Goal: Check status: Check status

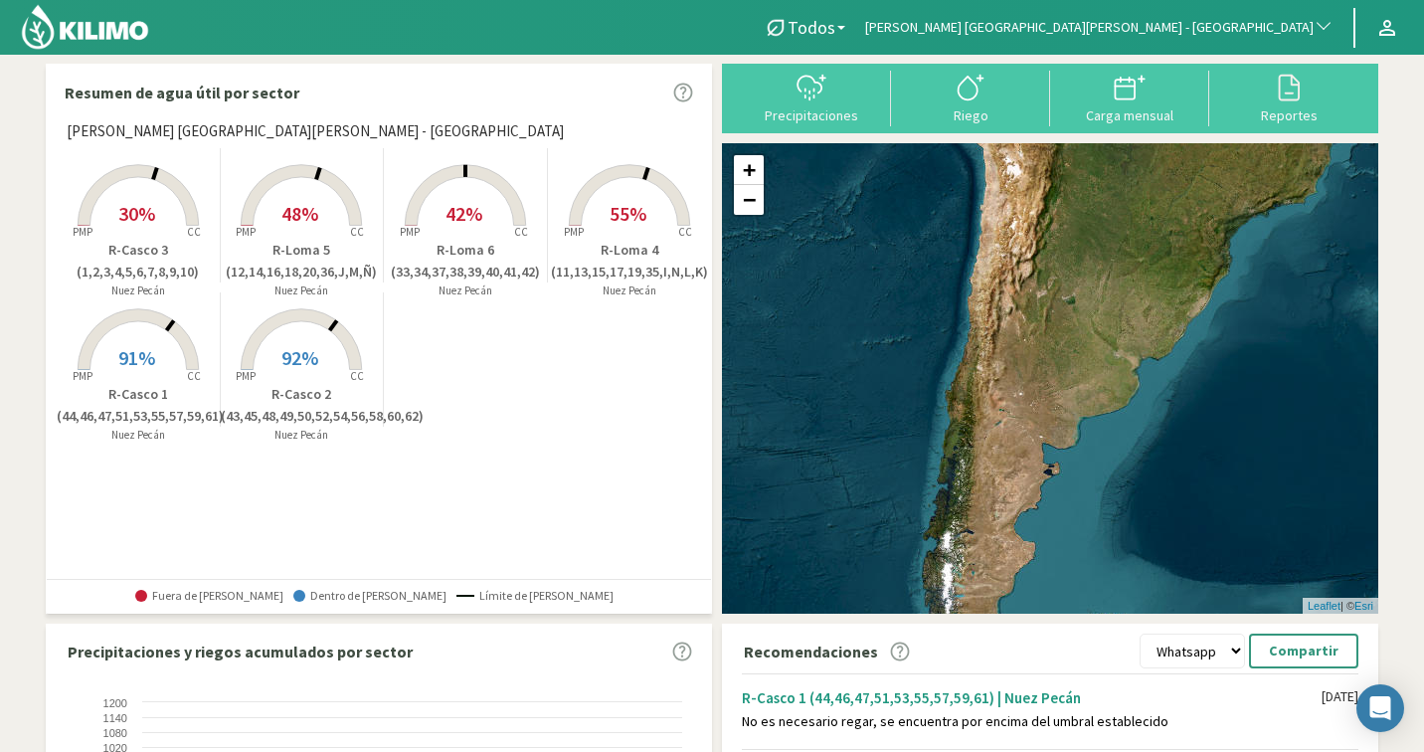
click at [1198, 23] on span "[PERSON_NAME] [GEOGRAPHIC_DATA][PERSON_NAME] - [GEOGRAPHIC_DATA]" at bounding box center [1089, 28] width 449 height 20
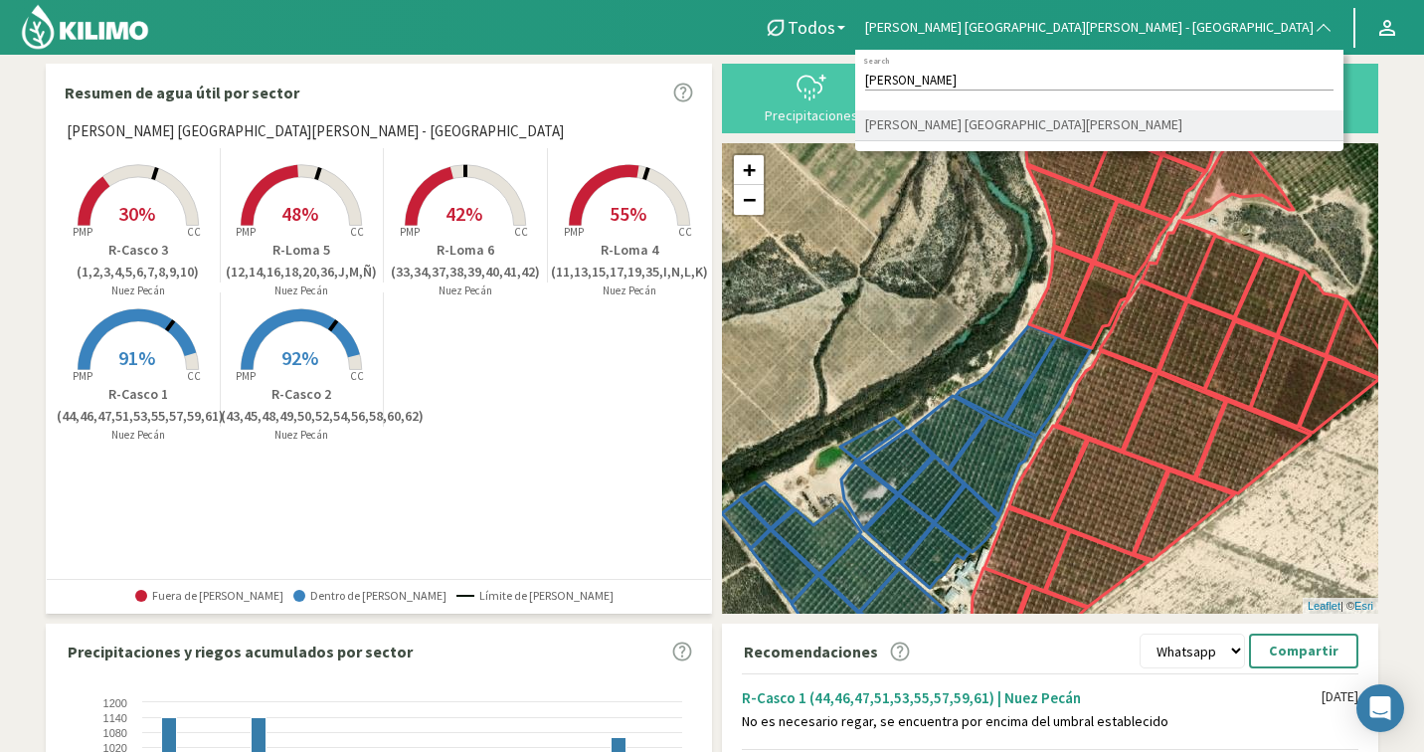
type input "alam"
click at [1132, 118] on li "[PERSON_NAME] [GEOGRAPHIC_DATA][PERSON_NAME]" at bounding box center [1099, 125] width 488 height 31
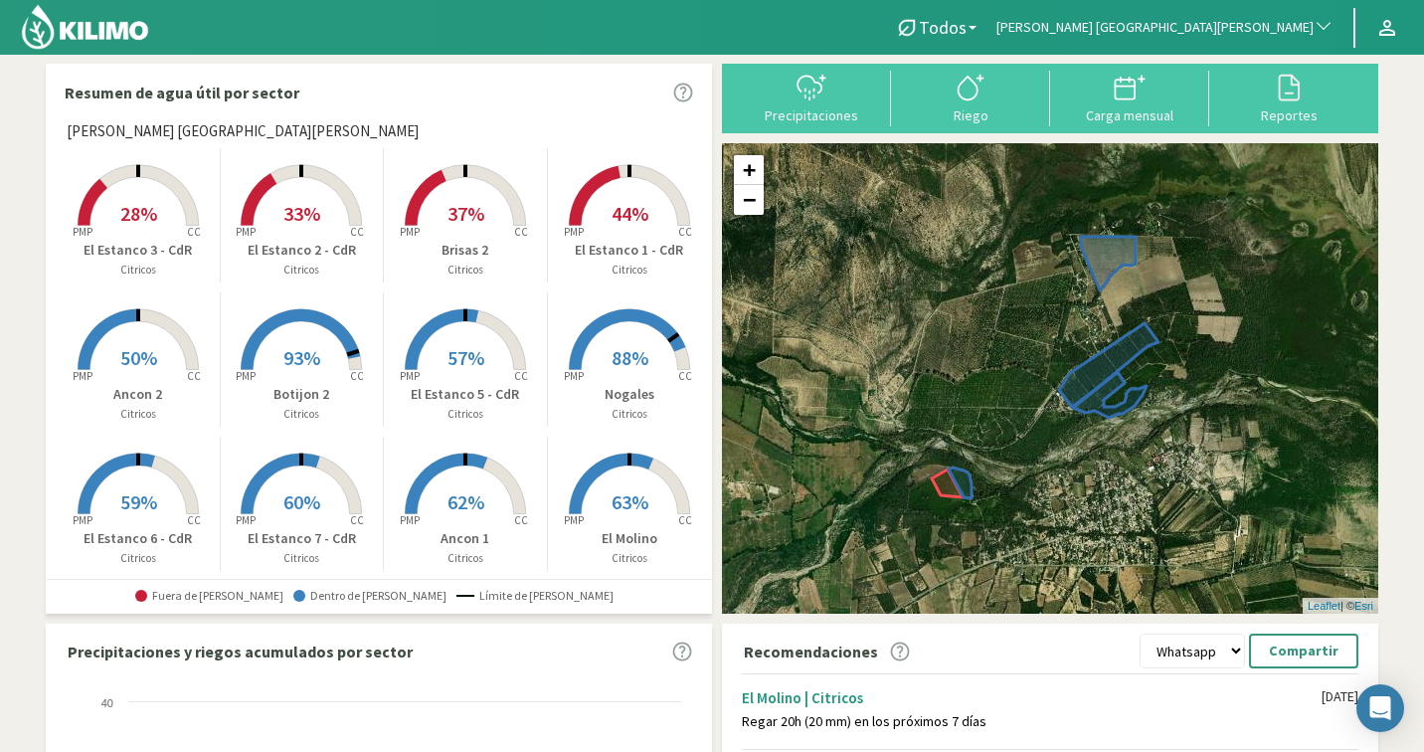
click at [461, 334] on rect at bounding box center [465, 371] width 159 height 159
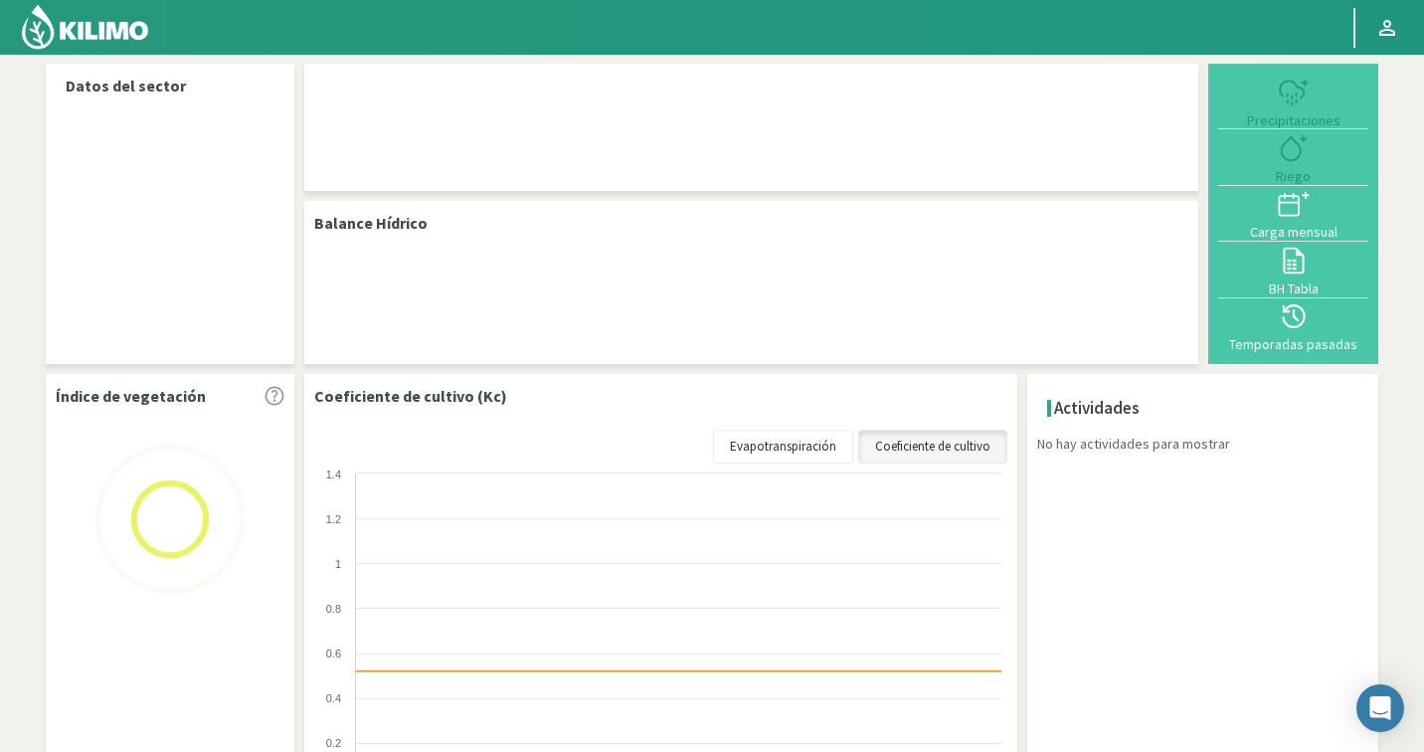
select select "128: Object"
select select "9: Object"
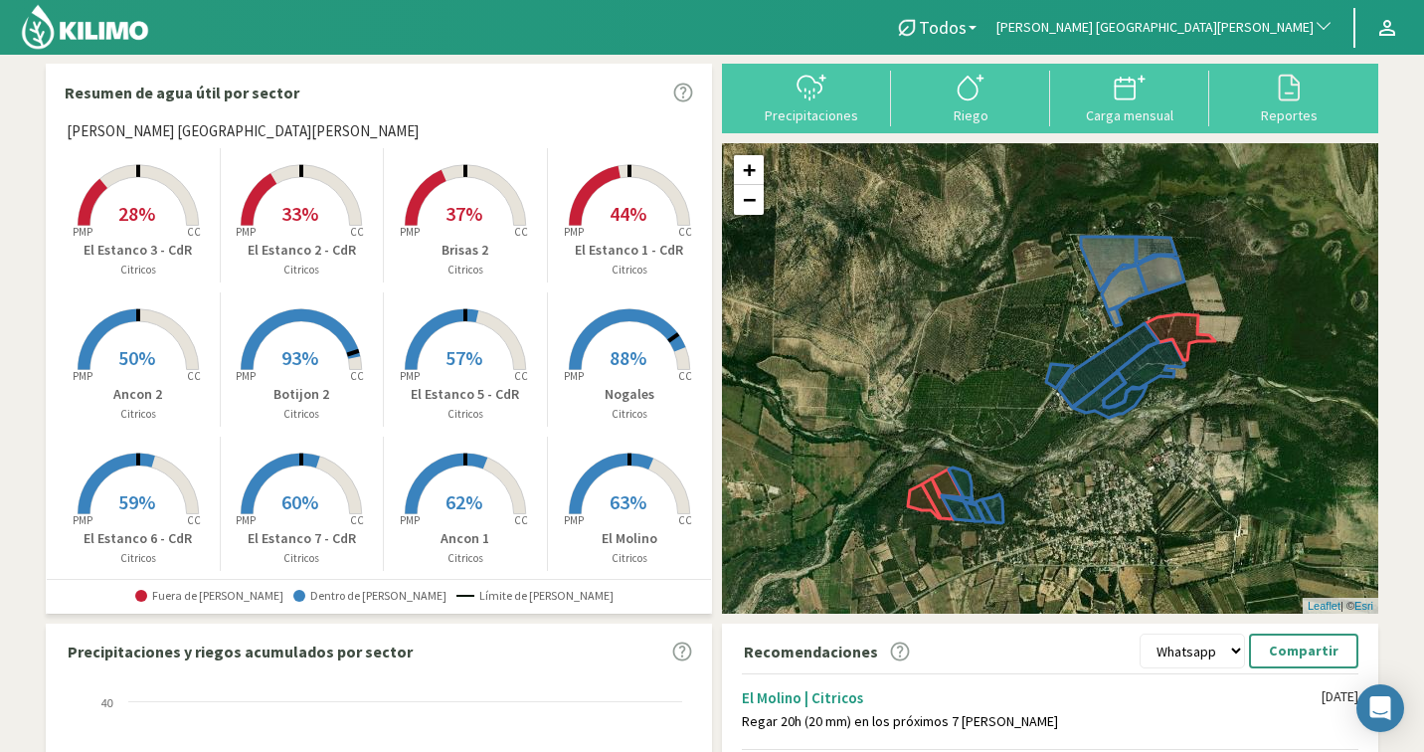
click at [1259, 35] on span "[PERSON_NAME] [GEOGRAPHIC_DATA][PERSON_NAME]" at bounding box center [1155, 28] width 317 height 20
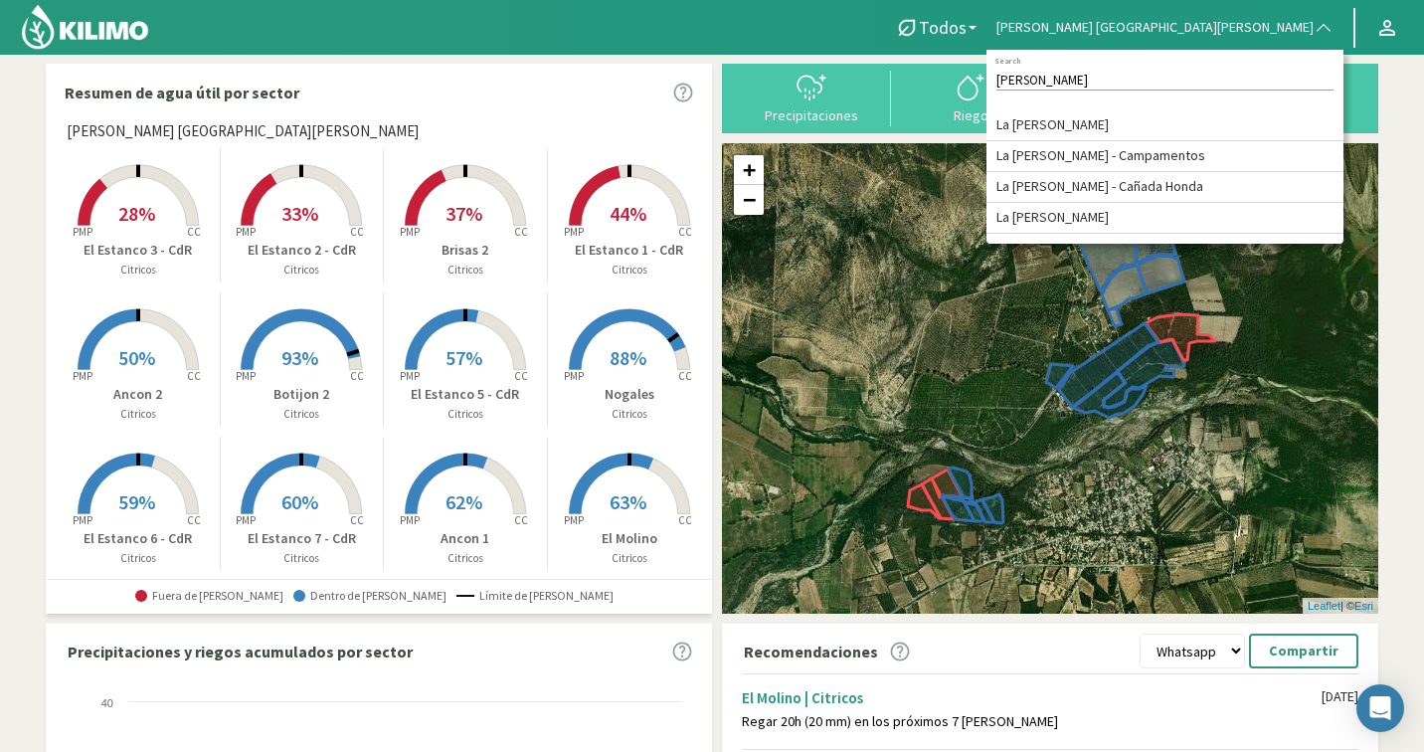
type input "[PERSON_NAME]"
click at [1262, 118] on li "La [PERSON_NAME]" at bounding box center [1165, 125] width 357 height 31
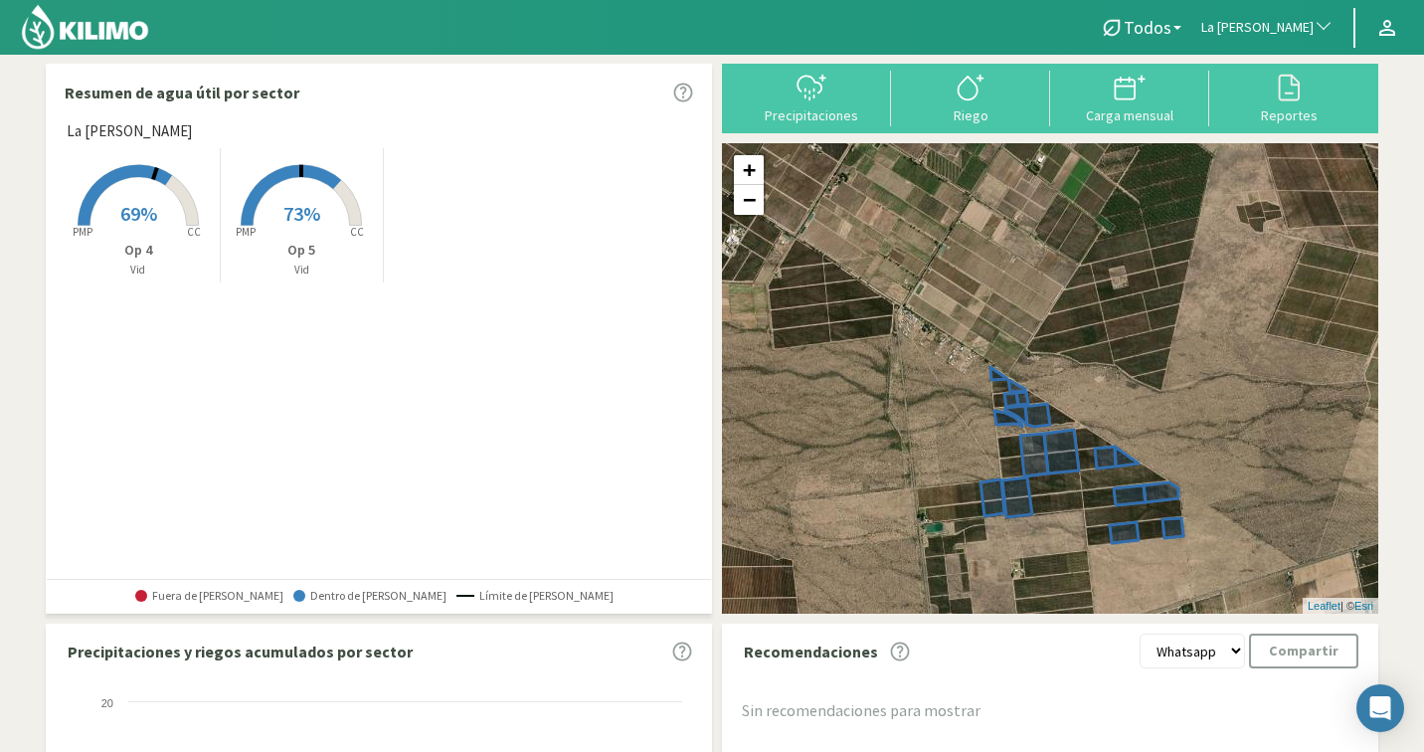
click at [317, 199] on rect at bounding box center [301, 227] width 159 height 159
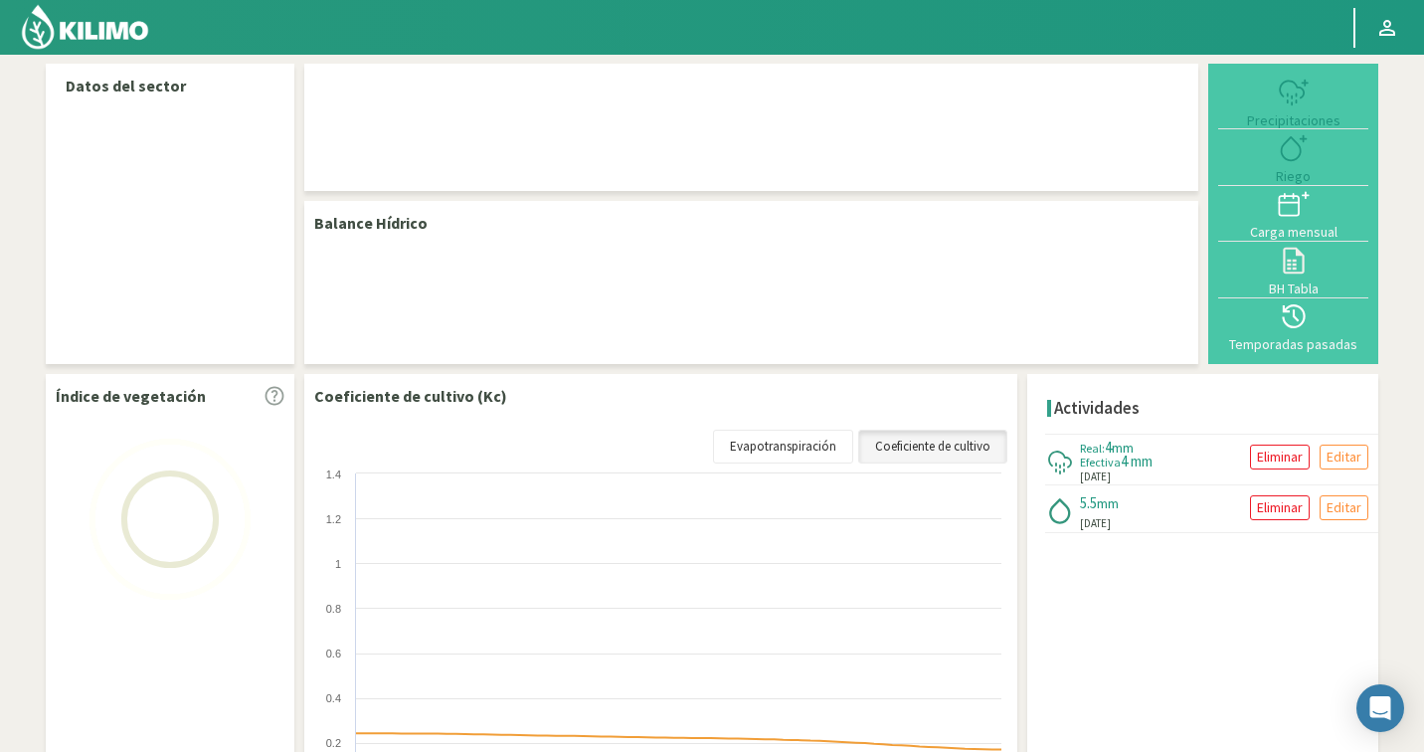
select select "144: Object"
select select "1: Object"
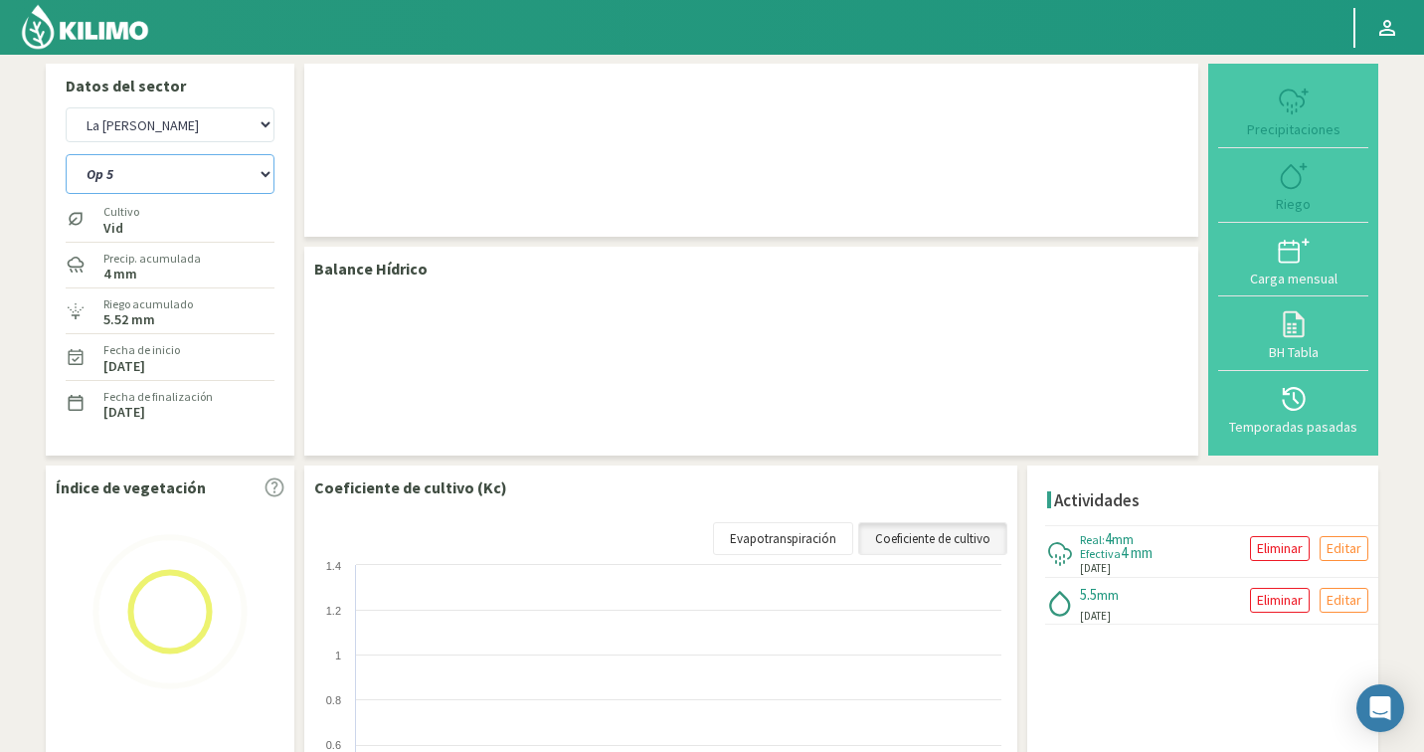
click at [159, 175] on select "Op 4 Op 5" at bounding box center [170, 174] width 209 height 40
click at [187, 129] on select "Agr. Cardonal Agr. El [PERSON_NAME] [PERSON_NAME] [GEOGRAPHIC_DATA] - IC Agríco…" at bounding box center [170, 124] width 209 height 35
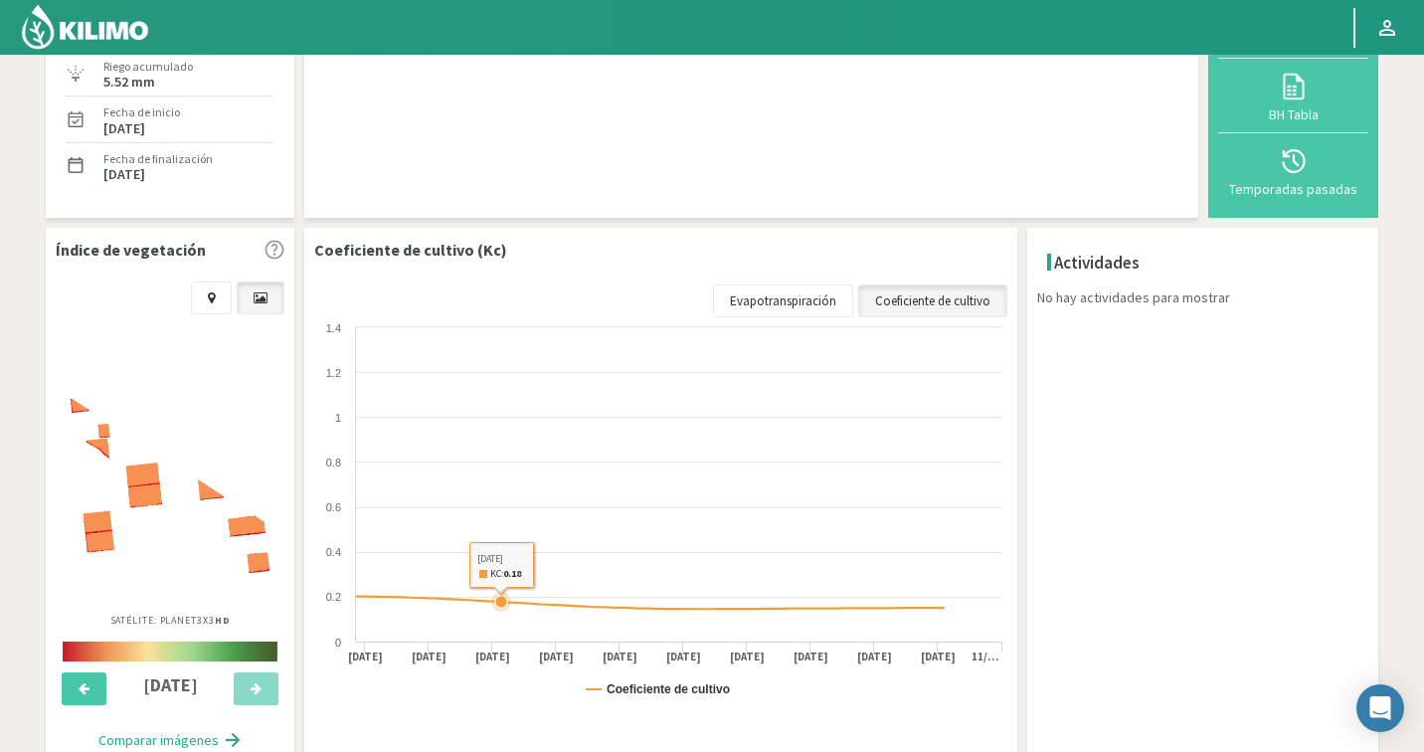
scroll to position [315, 0]
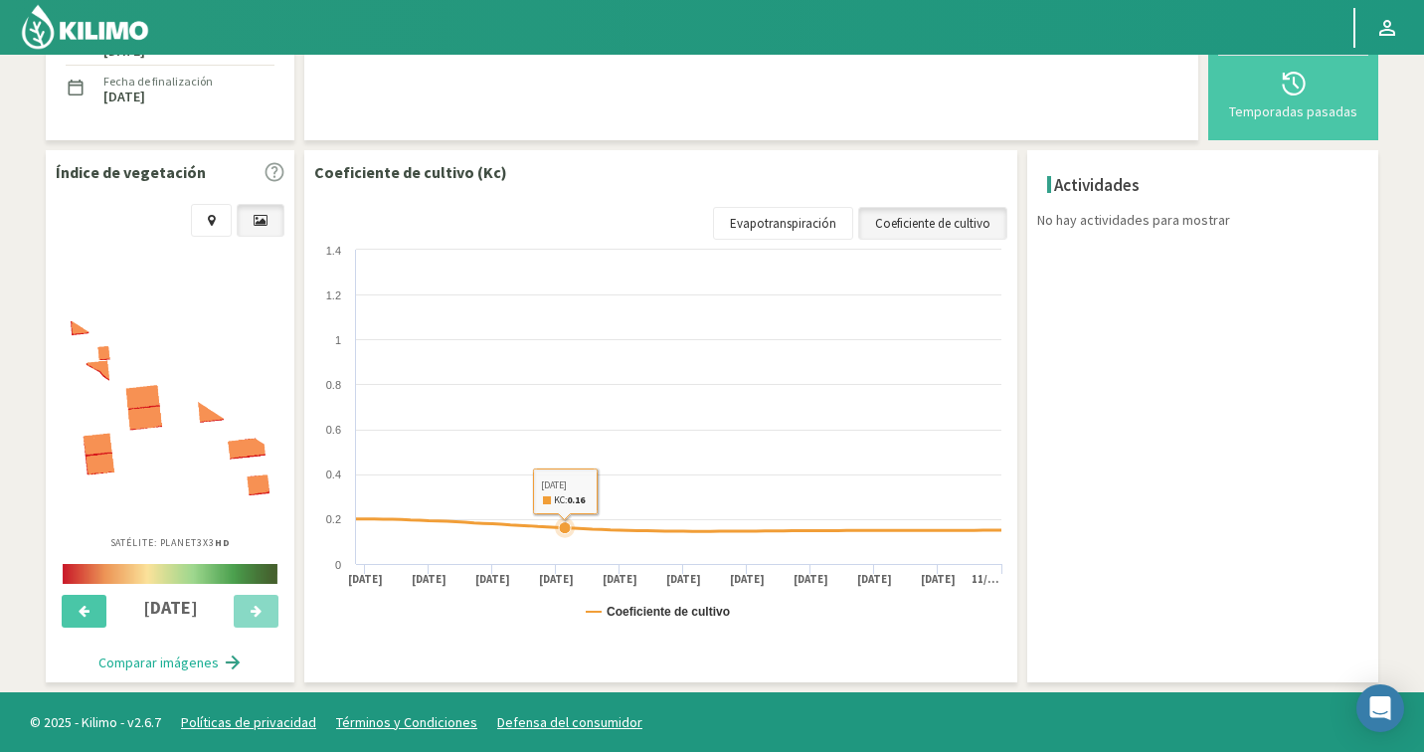
select select "425: Object"
select select "2: Object"
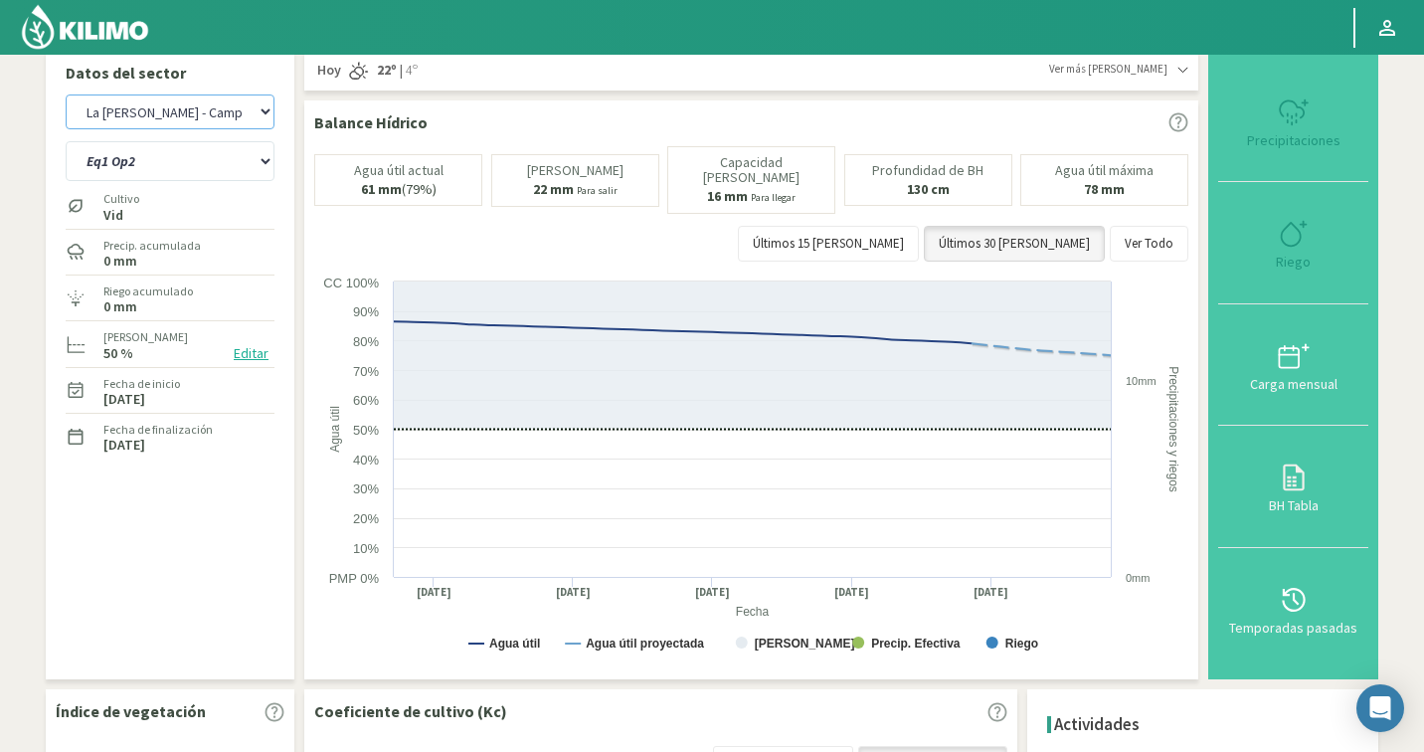
scroll to position [0, 0]
